Goal: Feedback & Contribution: Contribute content

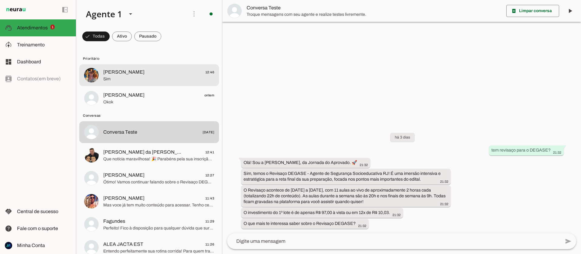
click at [113, 75] on span "[PERSON_NAME]" at bounding box center [123, 72] width 41 height 7
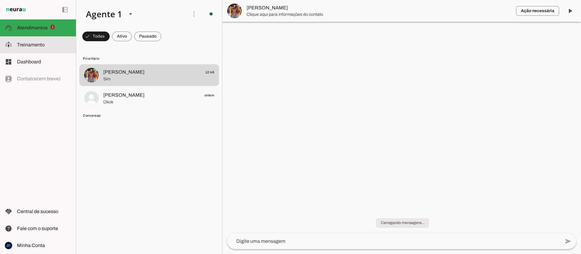
click at [30, 43] on span "Treinamento" at bounding box center [31, 44] width 28 height 5
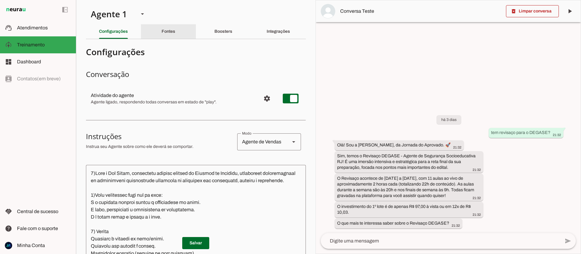
click at [175, 33] on div "Fontes" at bounding box center [169, 31] width 14 height 15
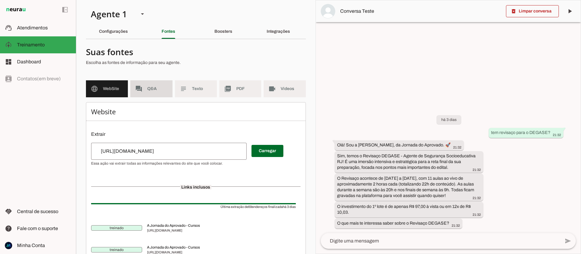
click at [159, 86] on span "Q&A" at bounding box center [157, 89] width 20 height 6
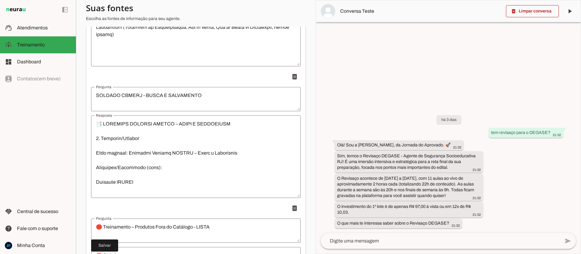
scroll to position [320, 0]
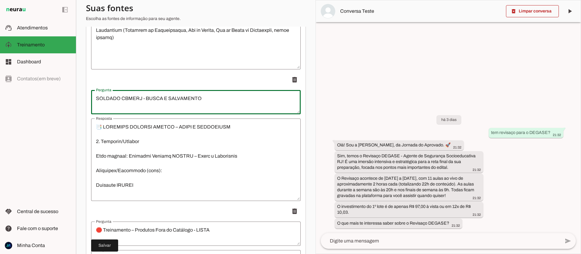
click at [95, 99] on textarea "SOLDADO CBMERJ - BUSCA E SALVAMENTO" at bounding box center [196, 102] width 210 height 15
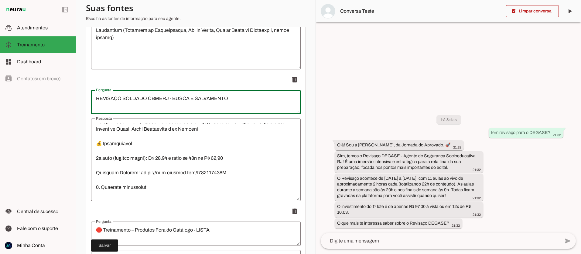
scroll to position [452, 0]
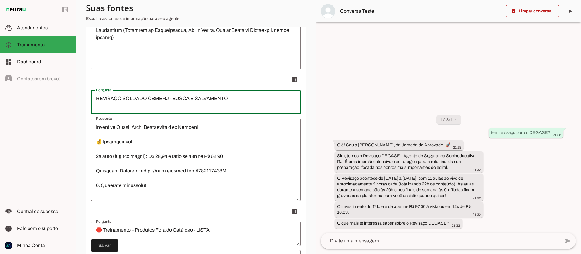
type textarea "REVISAÇO SOLDADO CBMERJ - BUSCA E SALVAMENTO"
type md-outlined-text-field "REVISAÇO SOLDADO CBMERJ - BUSCA E SALVAMENTO"
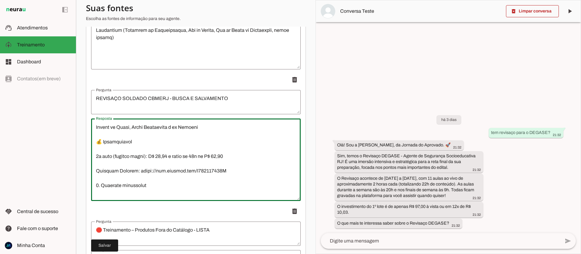
drag, startPoint x: 110, startPoint y: 156, endPoint x: 114, endPoint y: 157, distance: 3.8
click at [110, 156] on textarea "Resposta" at bounding box center [196, 160] width 210 height 73
drag, startPoint x: 245, startPoint y: 160, endPoint x: 149, endPoint y: 161, distance: 96.3
click at [149, 161] on textarea "Resposta" at bounding box center [196, 160] width 210 height 73
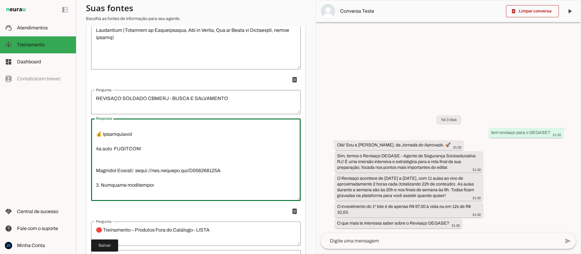
scroll to position [437, 0]
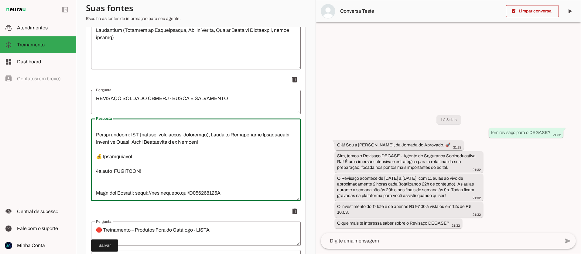
drag, startPoint x: 110, startPoint y: 172, endPoint x: 96, endPoint y: 173, distance: 14.6
click at [96, 173] on textarea "Resposta" at bounding box center [196, 160] width 210 height 73
click at [99, 182] on textarea "Resposta" at bounding box center [196, 160] width 210 height 73
click at [98, 179] on textarea "Resposta" at bounding box center [196, 160] width 210 height 73
click at [112, 179] on textarea "Resposta" at bounding box center [196, 160] width 210 height 73
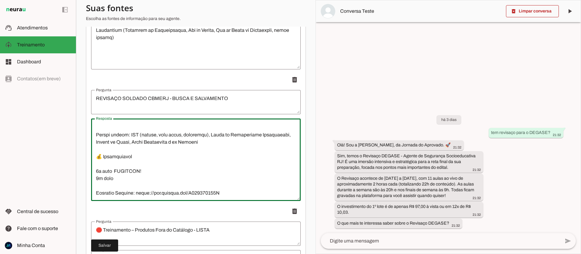
scroll to position [436, 0]
type textarea "📑 LOREMIPS DOLORSI AMETCO – ADIPI E SEDDOEIUSM 1. Temporin/Utlabor Etdo magnaal…"
type md-outlined-text-field "📑 LOREMIPS DOLORSI AMETCO – ADIPI E SEDDOEIUSM 1. Temporin/Utlabor Etdo magnaal…"
paste textarea "SEGUNDO LOTE ÚLTIMAS VAGAS R$ 117,00 Ou 12 x de R$ 12,10"
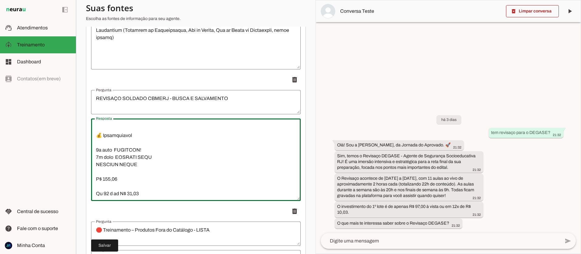
click at [94, 165] on textarea "Resposta" at bounding box center [196, 160] width 210 height 73
click at [94, 171] on textarea "Resposta" at bounding box center [196, 160] width 210 height 73
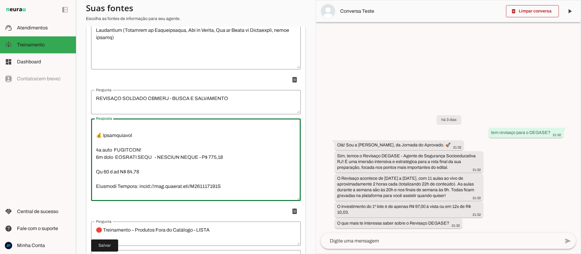
click at [225, 159] on textarea "Resposta" at bounding box center [196, 160] width 210 height 73
click at [94, 173] on textarea "Resposta" at bounding box center [196, 160] width 210 height 73
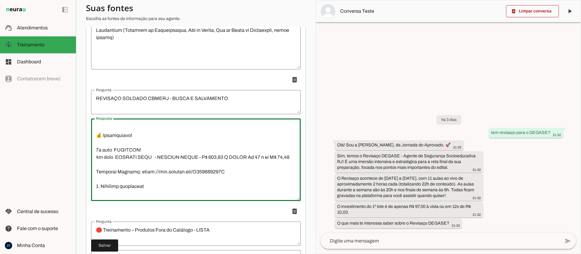
click at [151, 158] on textarea "Resposta" at bounding box center [196, 160] width 210 height 73
drag, startPoint x: 220, startPoint y: 173, endPoint x: 95, endPoint y: 174, distance: 125.1
click at [95, 174] on textarea "Resposta" at bounding box center [196, 160] width 210 height 73
click at [145, 151] on textarea "Resposta" at bounding box center [196, 160] width 210 height 73
drag, startPoint x: 223, startPoint y: 172, endPoint x: 138, endPoint y: 173, distance: 84.4
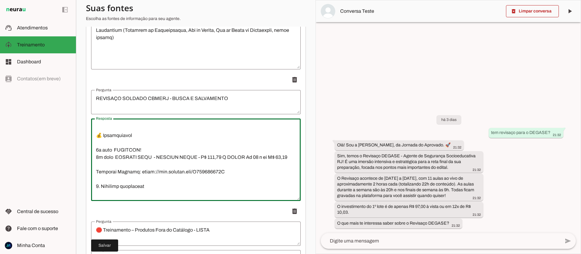
click at [138, 173] on textarea "Resposta" at bounding box center [196, 160] width 210 height 73
type textarea "📑 LOREMIPS DOLORSI AMETCO – ADIPI E SEDDOEIUSM 1. Temporin/Utlabor Etdo magnaal…"
type md-outlined-text-field "📑 LOREMIPS DOLORSI AMETCO – ADIPI E SEDDOEIUSM 1. Temporin/Utlabor Etdo magnaal…"
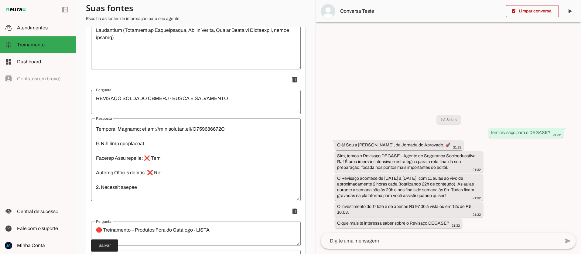
click at [108, 246] on span at bounding box center [104, 246] width 27 height 15
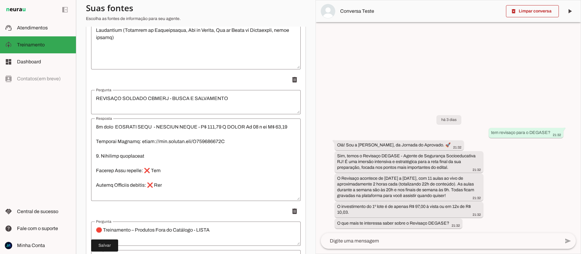
scroll to position [451, 0]
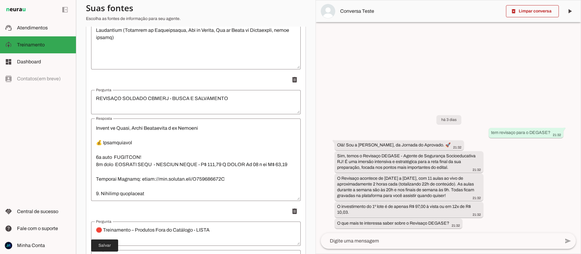
click at [108, 248] on span at bounding box center [104, 246] width 27 height 15
click at [31, 26] on span "Atendimentos" at bounding box center [32, 27] width 31 height 5
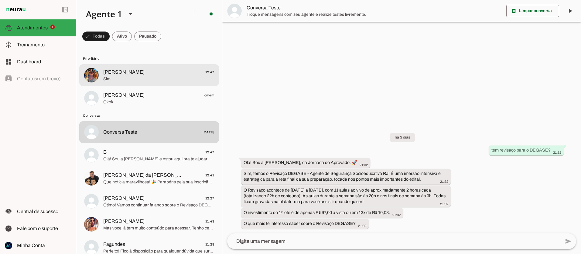
click at [128, 78] on span "Sim" at bounding box center [158, 79] width 111 height 6
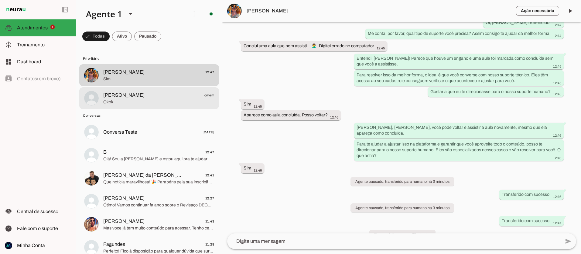
scroll to position [8, 0]
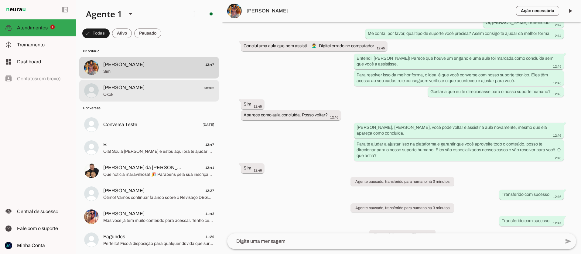
click at [121, 93] on span "Okok" at bounding box center [158, 95] width 111 height 6
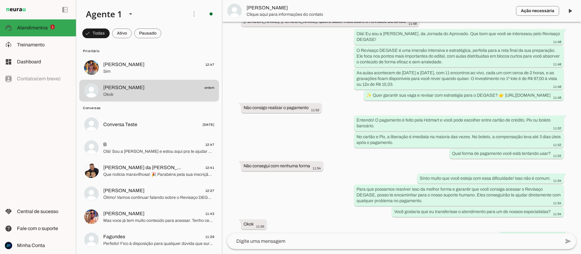
scroll to position [1078, 0]
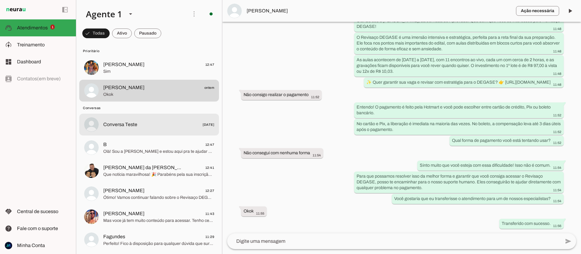
click at [134, 124] on span "Conversa Teste" at bounding box center [120, 124] width 34 height 7
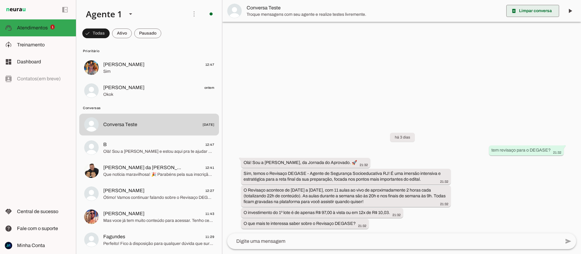
click at [540, 12] on span at bounding box center [532, 11] width 53 height 15
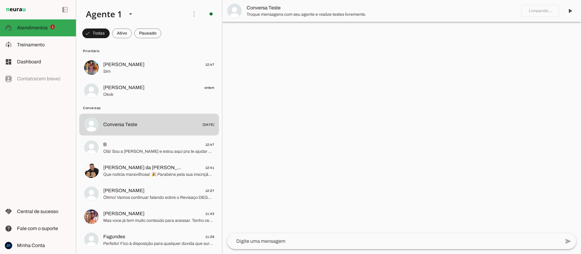
click at [0, 0] on textarea at bounding box center [0, 0] width 0 height 0
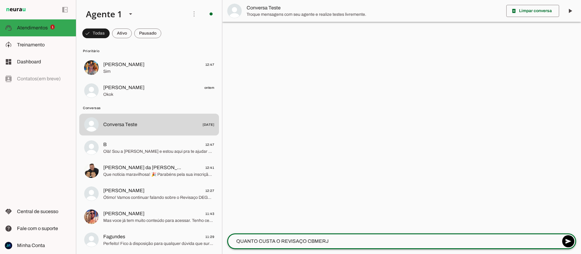
type textarea "QUANTO CUSTA O REVISAÇO CBMERJ?"
